Goal: Information Seeking & Learning: Learn about a topic

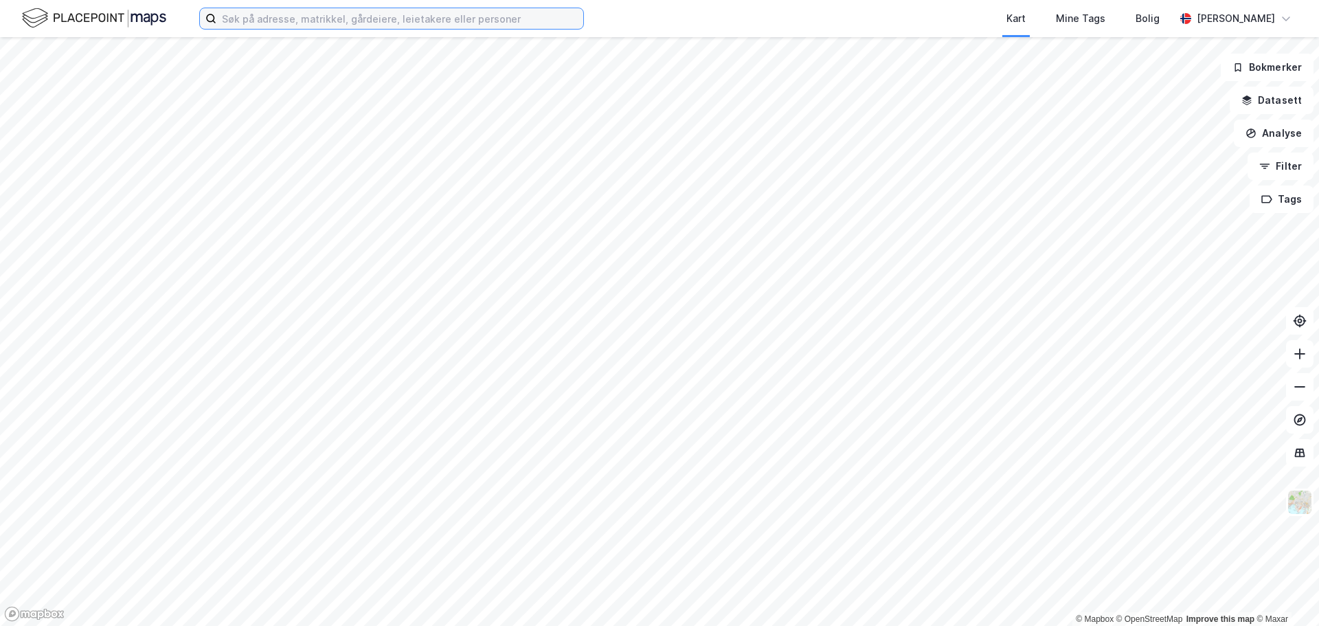
click at [308, 27] on input at bounding box center [399, 18] width 367 height 21
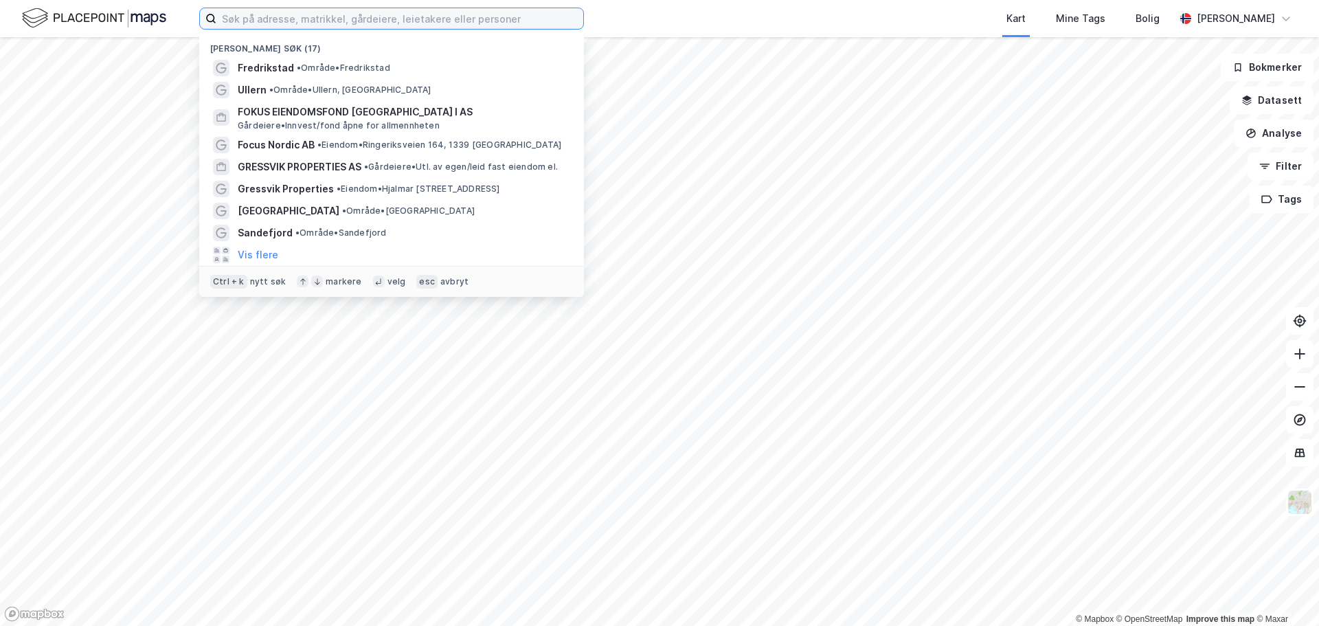
click at [316, 24] on input at bounding box center [399, 18] width 367 height 21
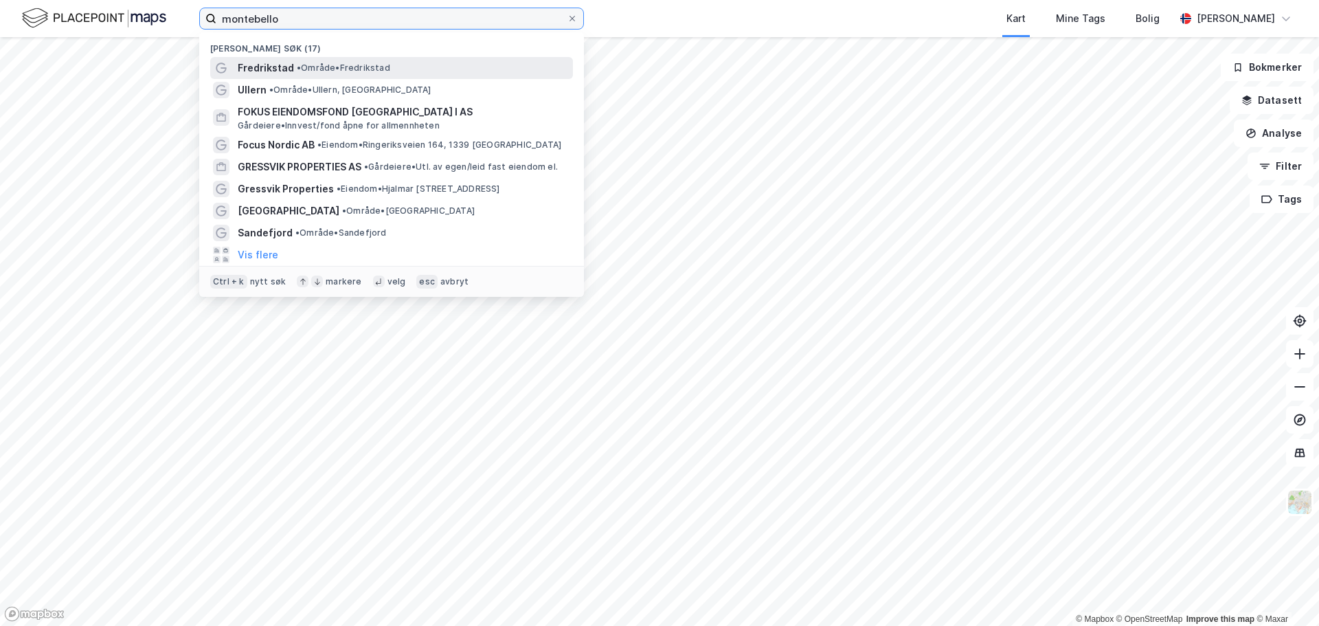
type input "montebello"
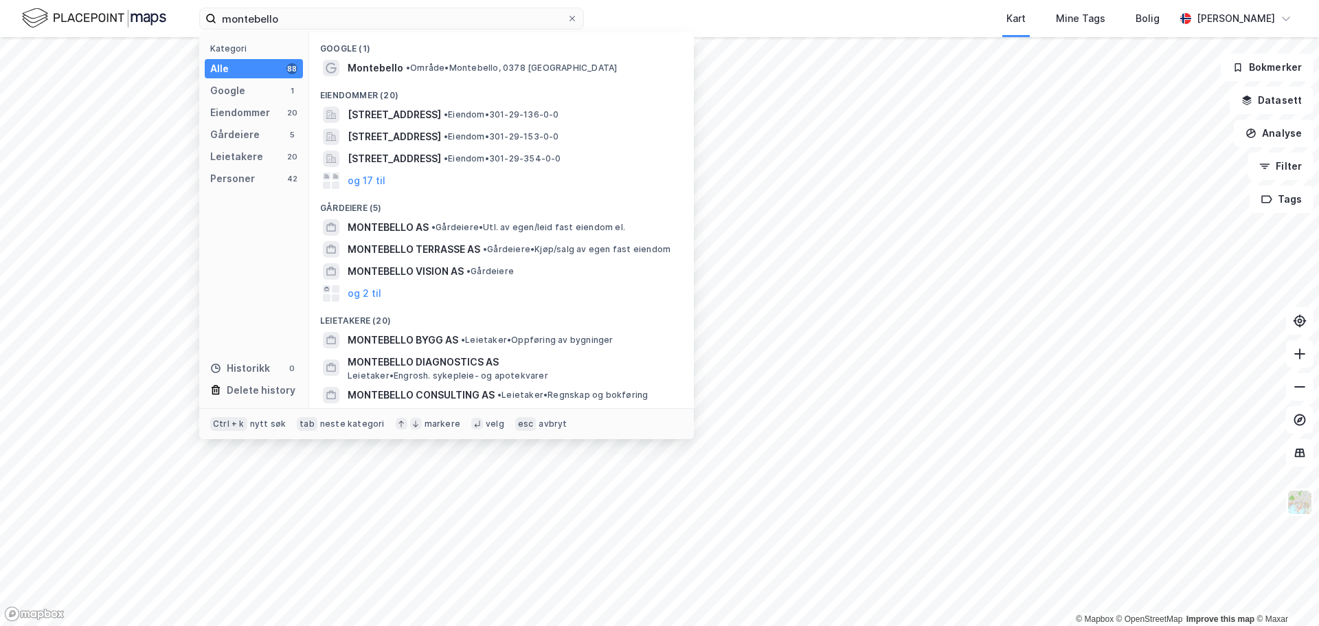
click at [418, 79] on div "Eiendommer (20)" at bounding box center [501, 91] width 385 height 25
click at [434, 69] on span "• Område • [GEOGRAPHIC_DATA], 0378 [GEOGRAPHIC_DATA]" at bounding box center [511, 68] width 211 height 11
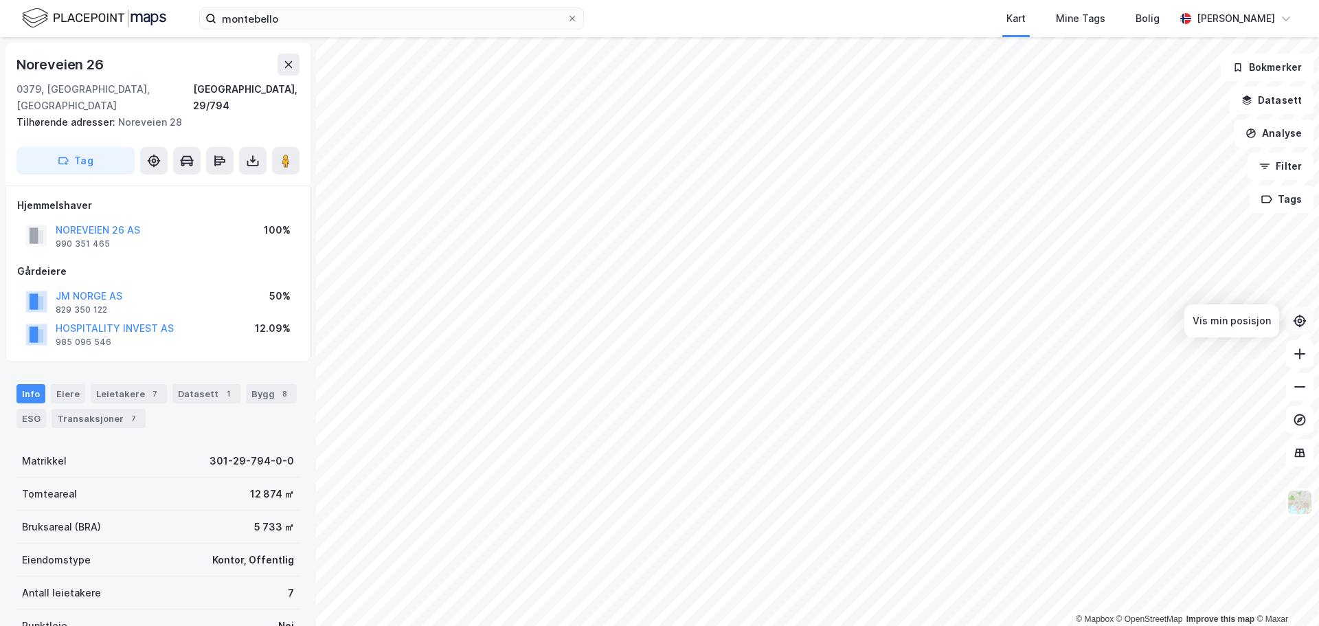
click at [1300, 323] on icon at bounding box center [1300, 321] width 14 height 14
click at [1207, 625] on html "montebello Kart Mine Tags Bolig [PERSON_NAME] © Mapbox © OpenStreetMap Improve …" at bounding box center [659, 313] width 1319 height 626
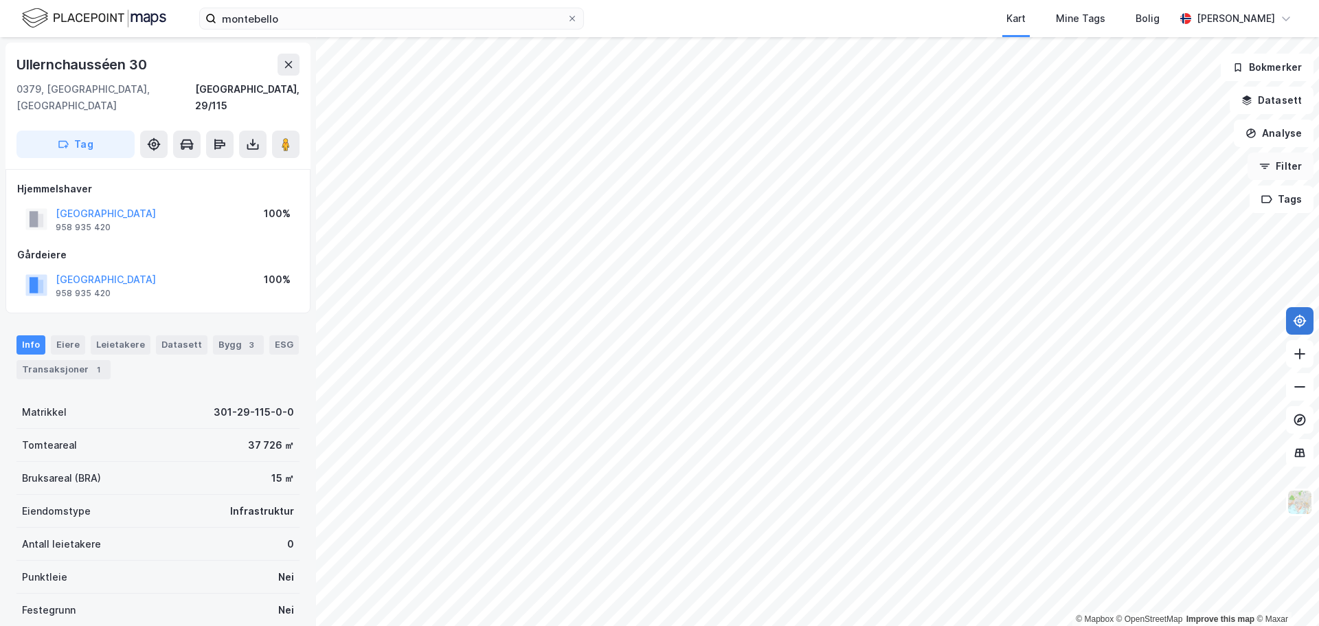
click at [1277, 168] on button "Filter" at bounding box center [1281, 166] width 66 height 27
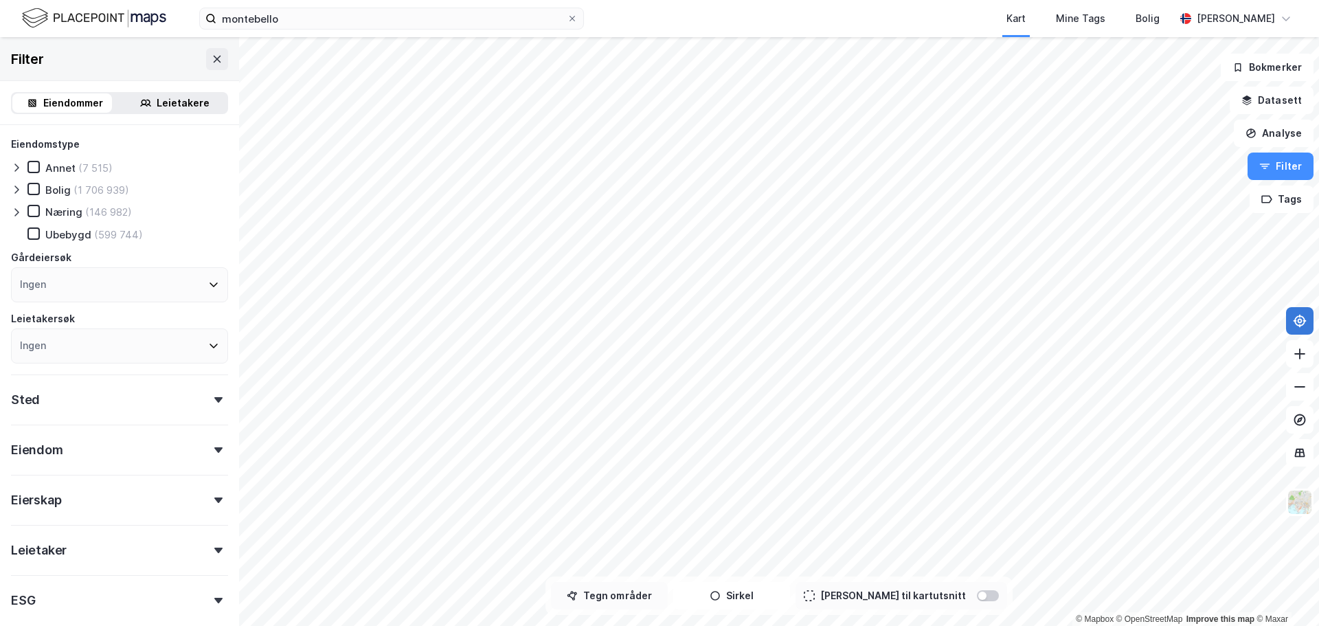
click at [652, 598] on button "Tegn områder" at bounding box center [609, 595] width 117 height 27
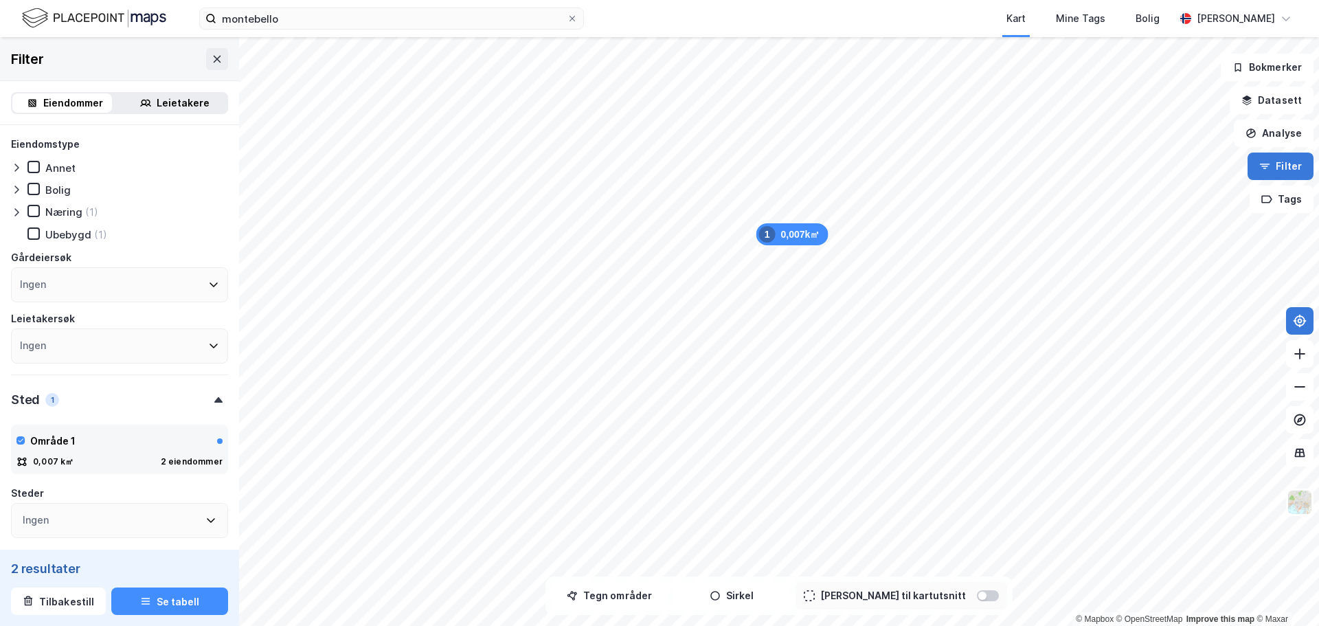
click at [1277, 164] on button "Filter" at bounding box center [1281, 166] width 66 height 27
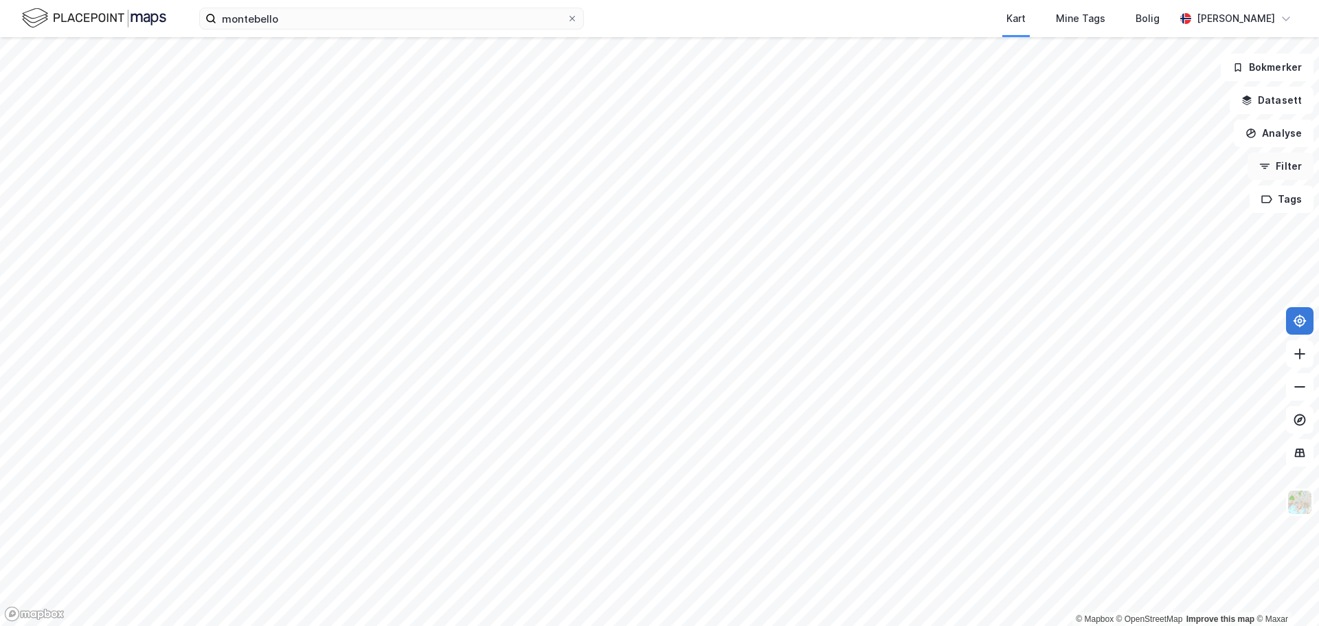
click at [1282, 164] on button "Filter" at bounding box center [1281, 166] width 66 height 27
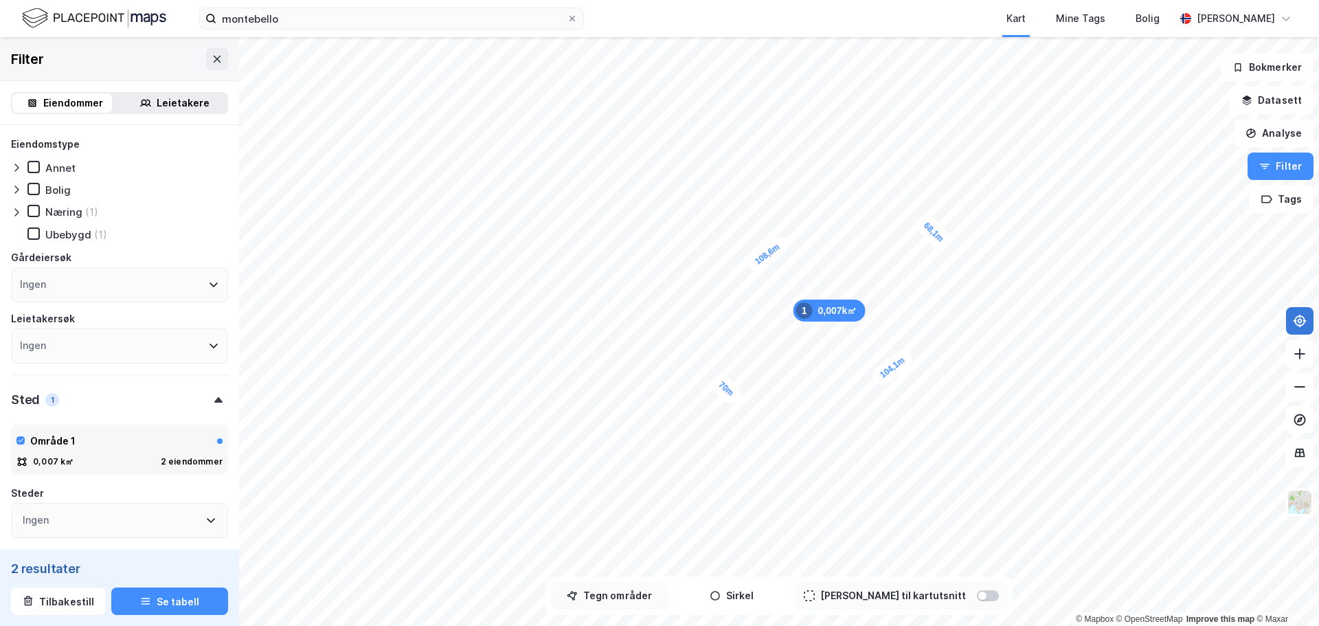
click at [662, 594] on button "Tegn områder" at bounding box center [609, 595] width 117 height 27
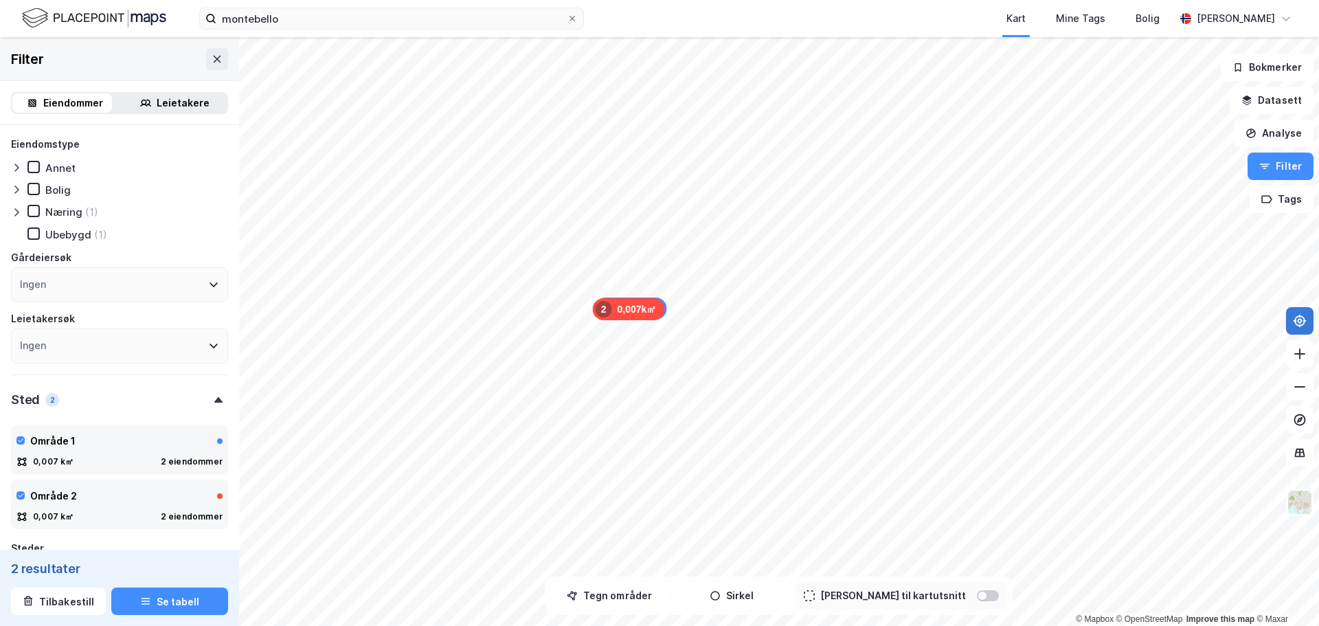
click at [631, 308] on div "0,007k㎡ 2" at bounding box center [629, 309] width 72 height 22
click at [1301, 167] on button "Filter" at bounding box center [1281, 166] width 66 height 27
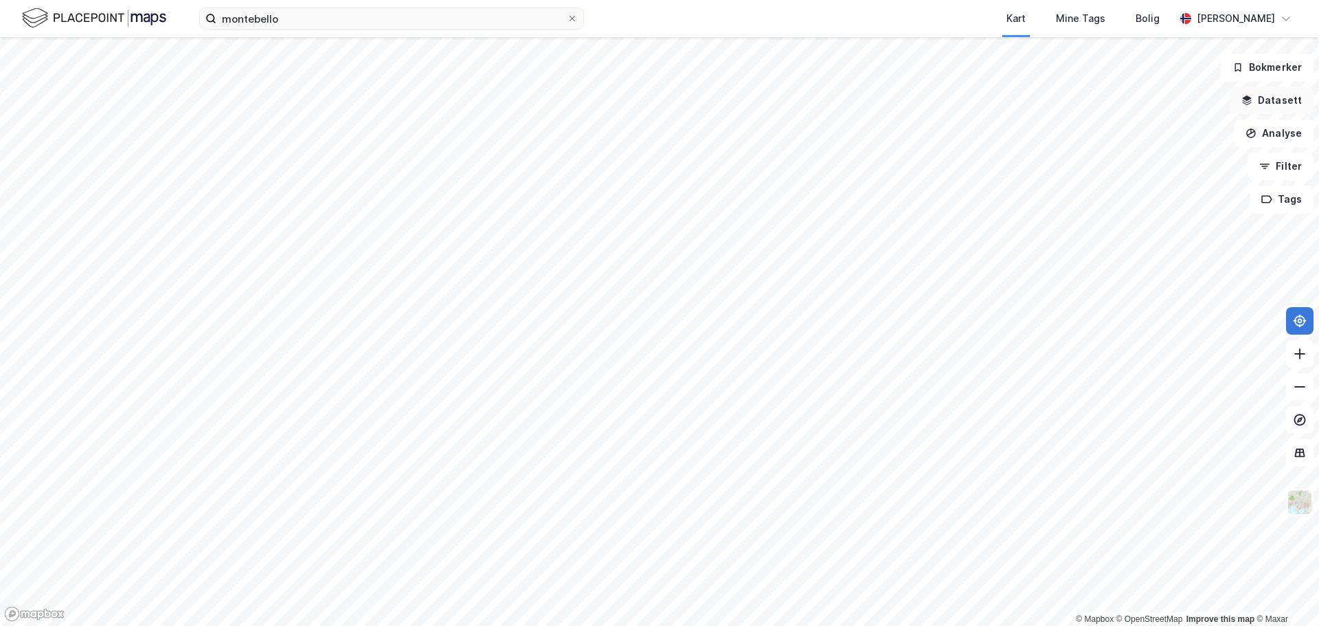
click at [1270, 106] on button "Datasett" at bounding box center [1272, 100] width 84 height 27
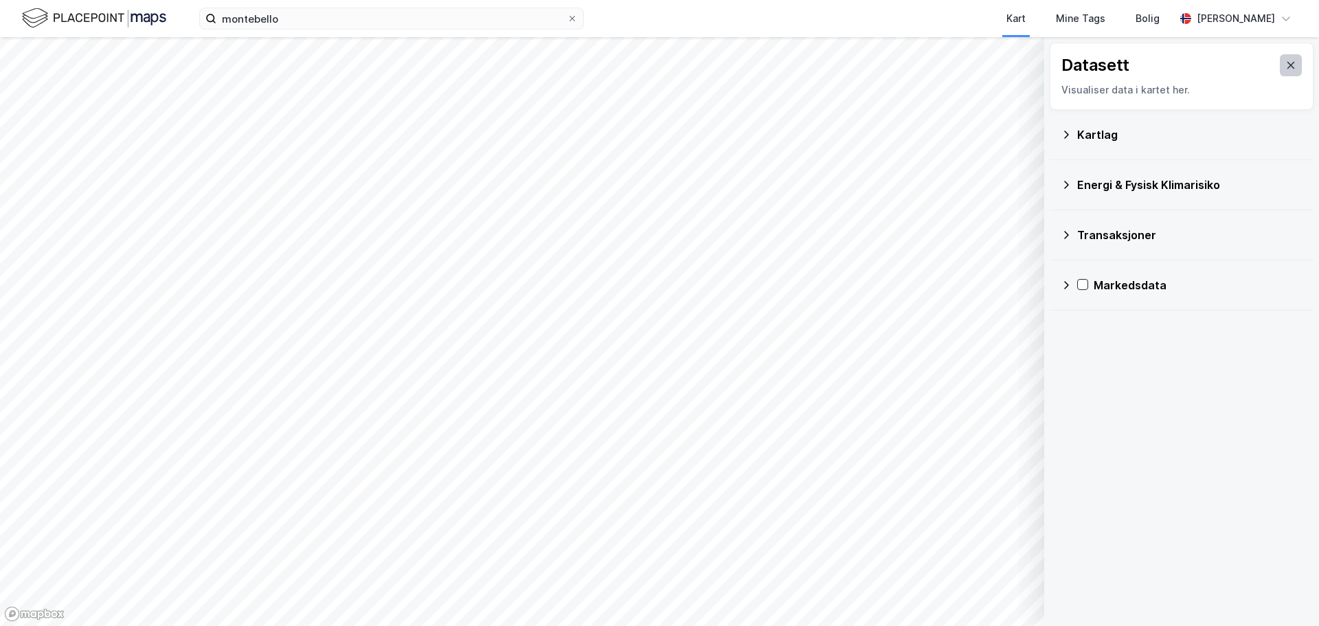
click at [1290, 65] on button at bounding box center [1291, 65] width 22 height 22
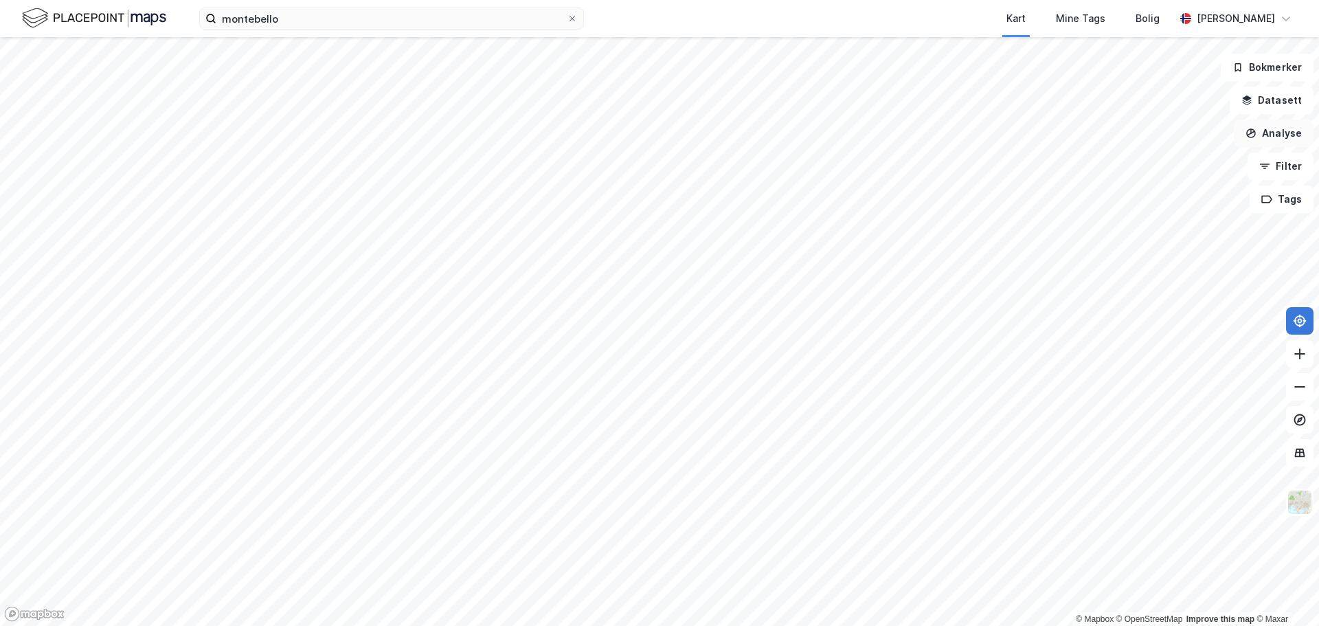
click at [1272, 134] on button "Analyse" at bounding box center [1274, 133] width 80 height 27
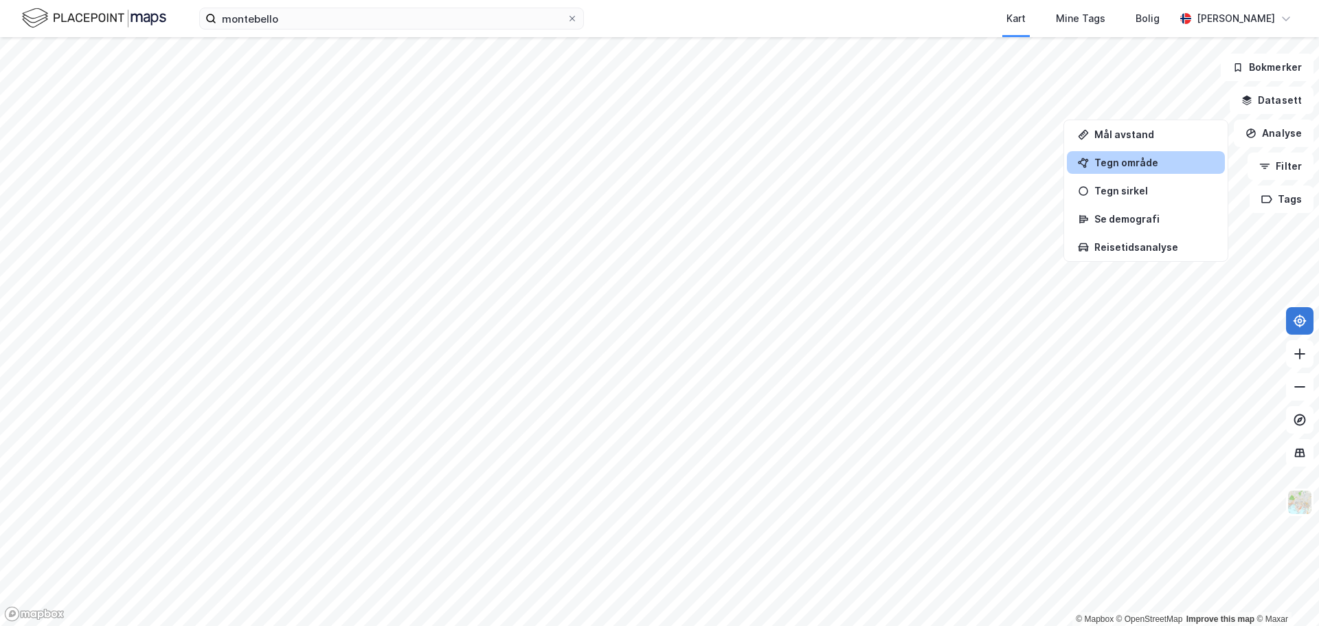
click at [1147, 159] on div "Tegn område" at bounding box center [1154, 163] width 120 height 12
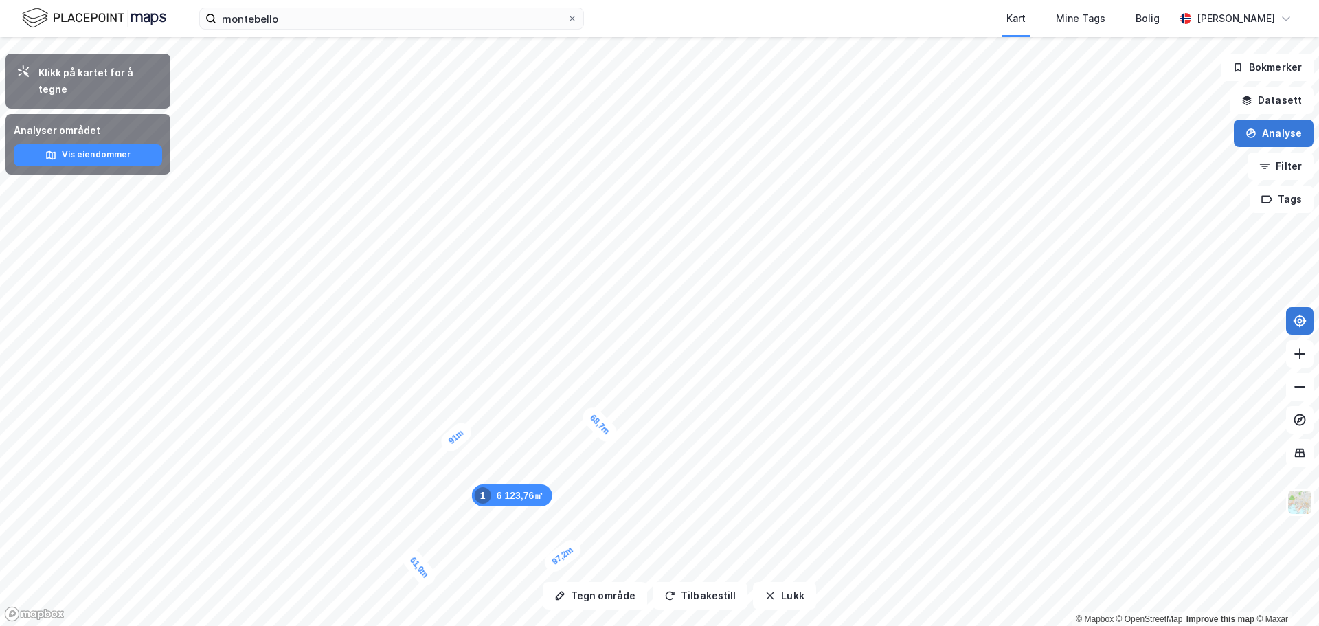
click at [1278, 137] on button "Analyse" at bounding box center [1274, 133] width 80 height 27
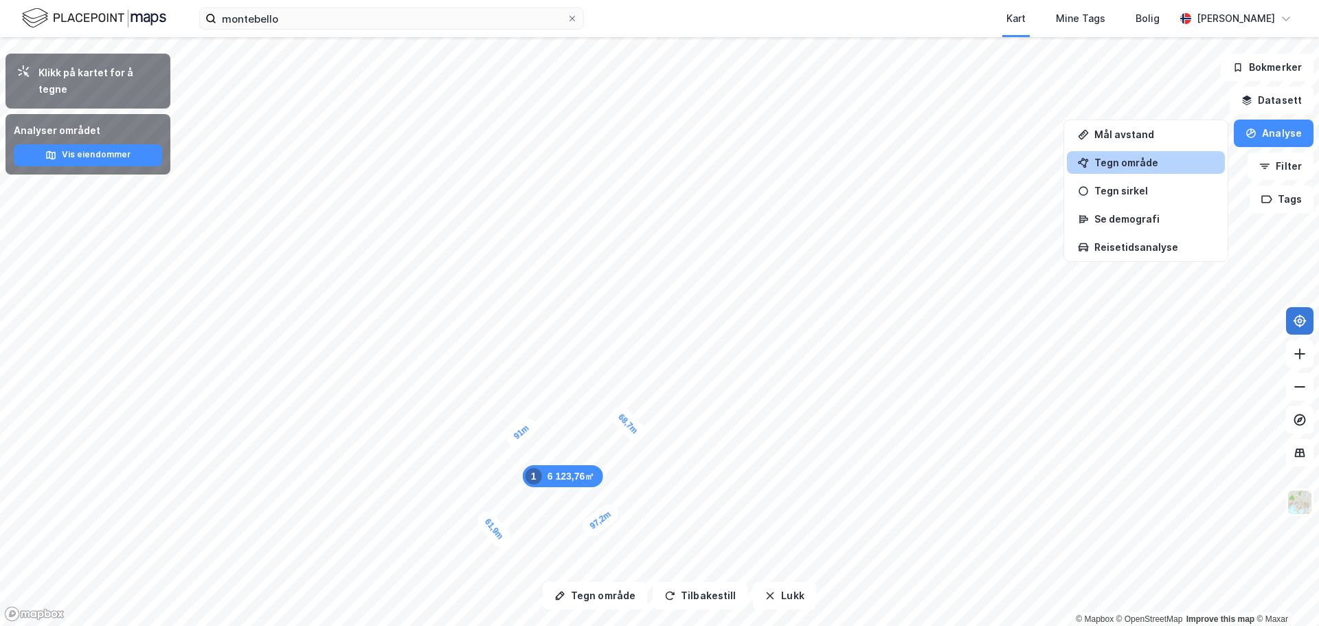
click at [1133, 170] on div "Tegn område" at bounding box center [1146, 162] width 158 height 23
